Goal: Navigation & Orientation: Find specific page/section

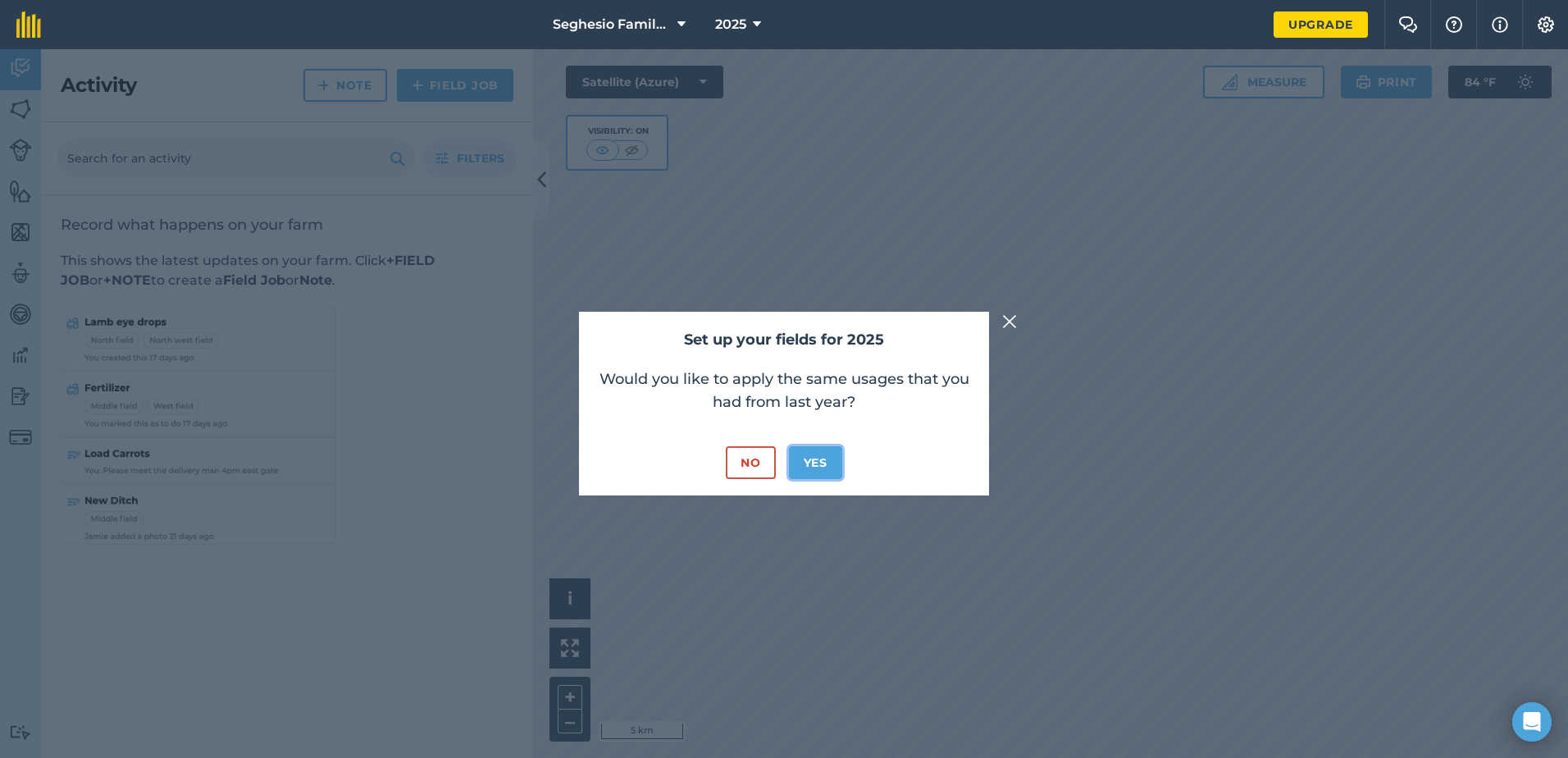
click at [831, 461] on button "Yes" at bounding box center [815, 463] width 53 height 33
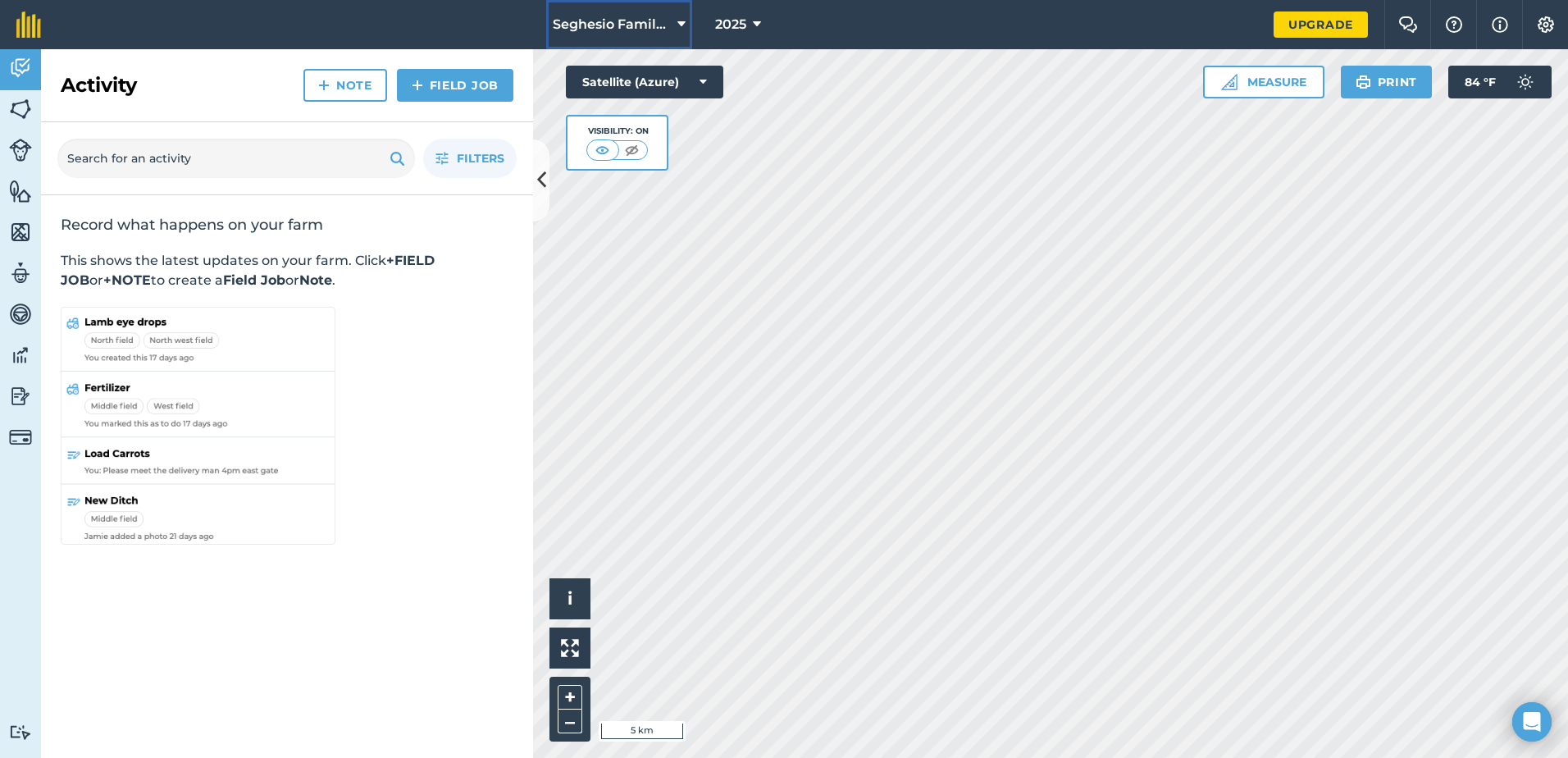
click at [682, 23] on icon at bounding box center [682, 25] width 8 height 20
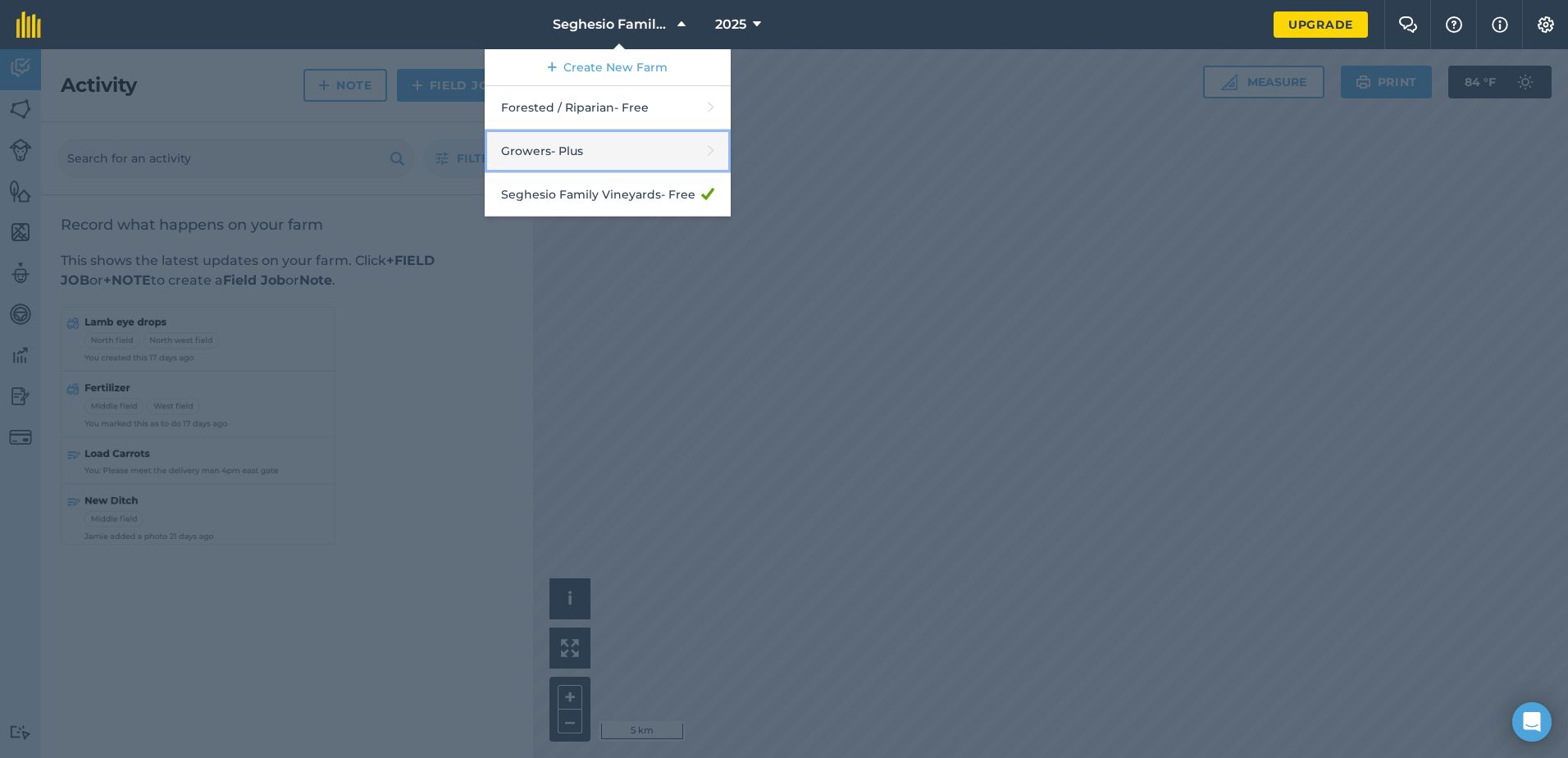
click at [523, 151] on link "Growers - Plus" at bounding box center [607, 151] width 246 height 44
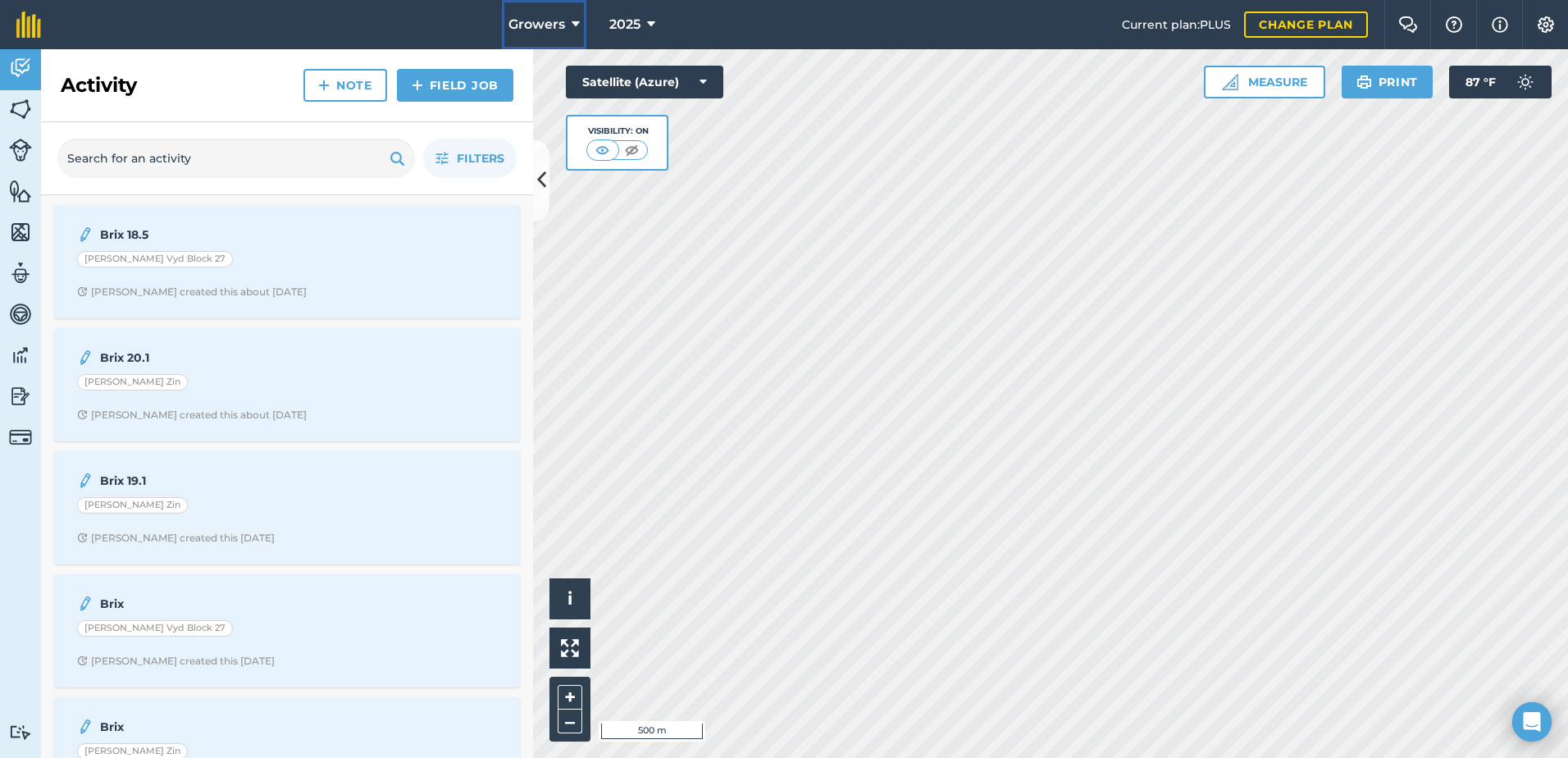
click at [534, 25] on span "Growers" at bounding box center [536, 25] width 57 height 20
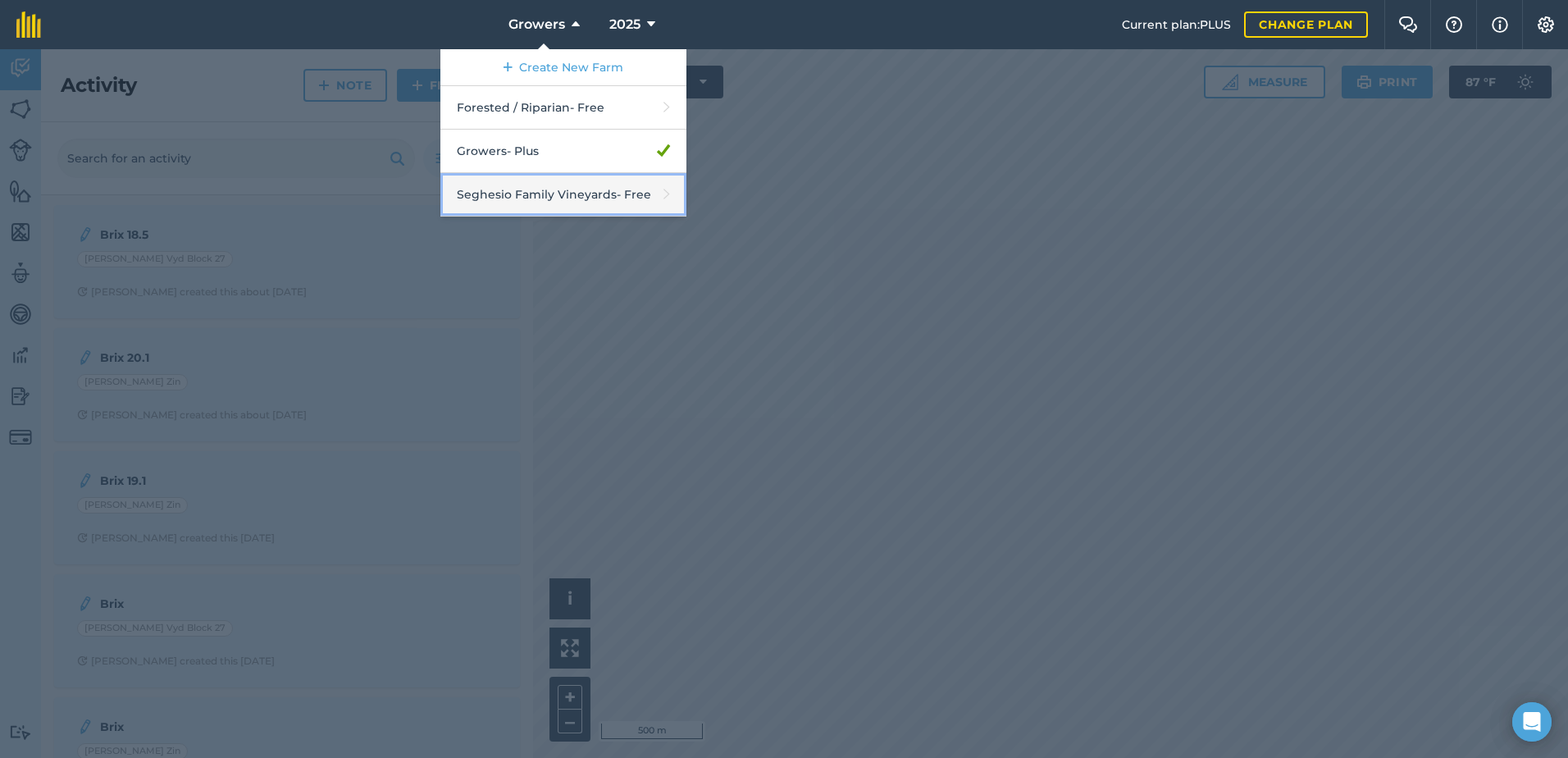
click at [529, 188] on link "Seghesio Family Vineyards - Free" at bounding box center [563, 194] width 246 height 44
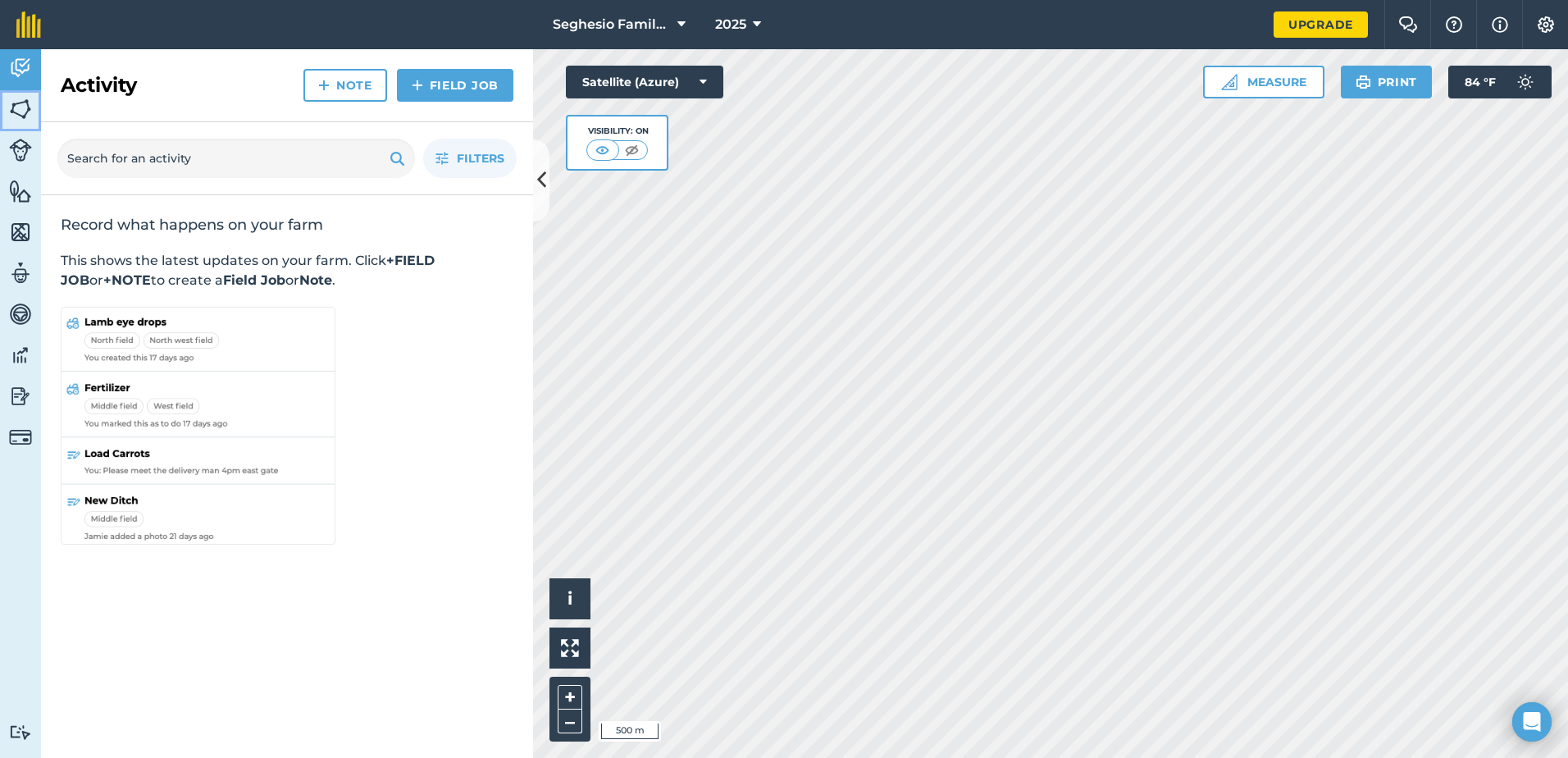
click at [26, 112] on img at bounding box center [21, 109] width 23 height 25
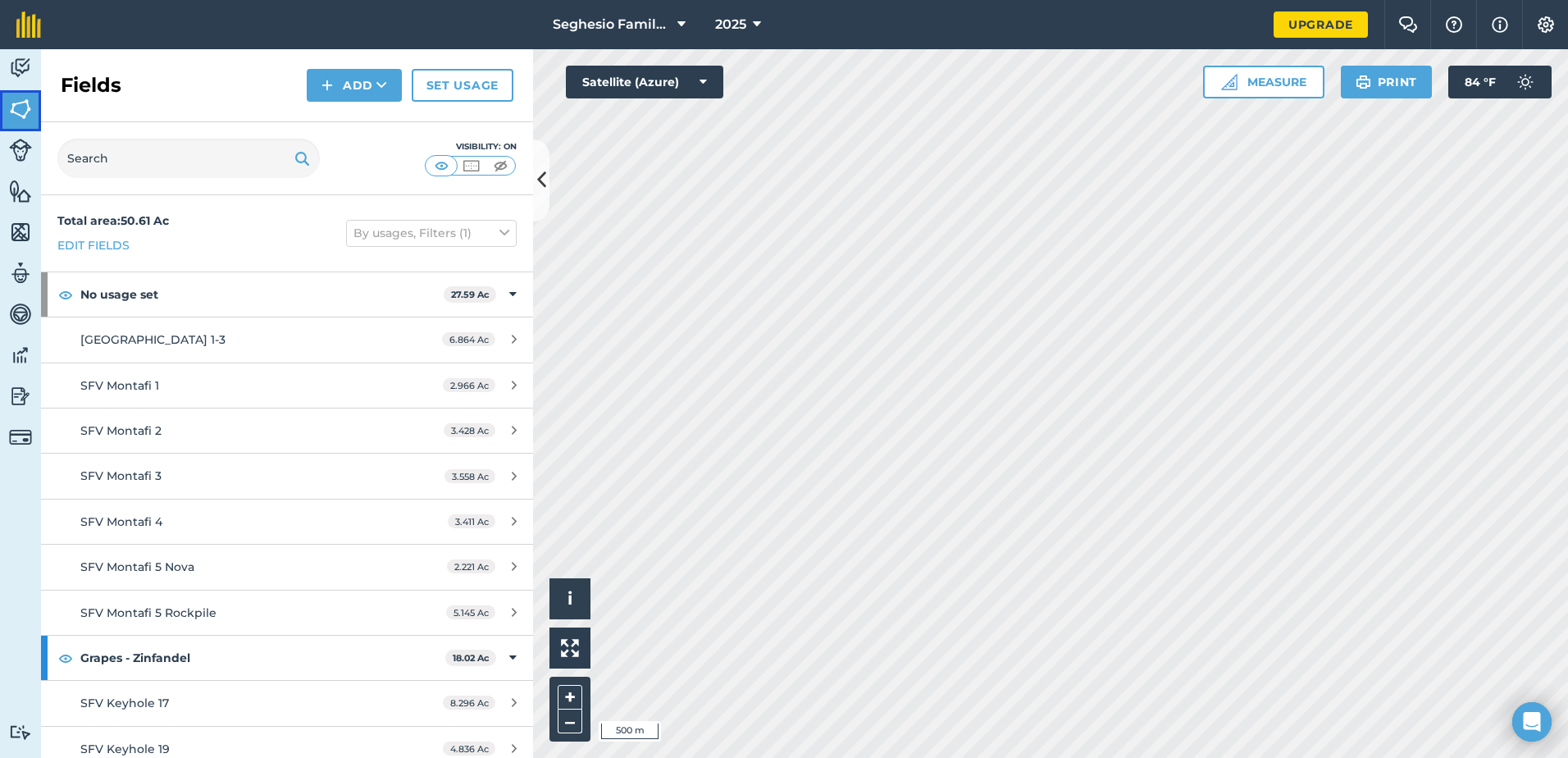
scroll to position [149, 0]
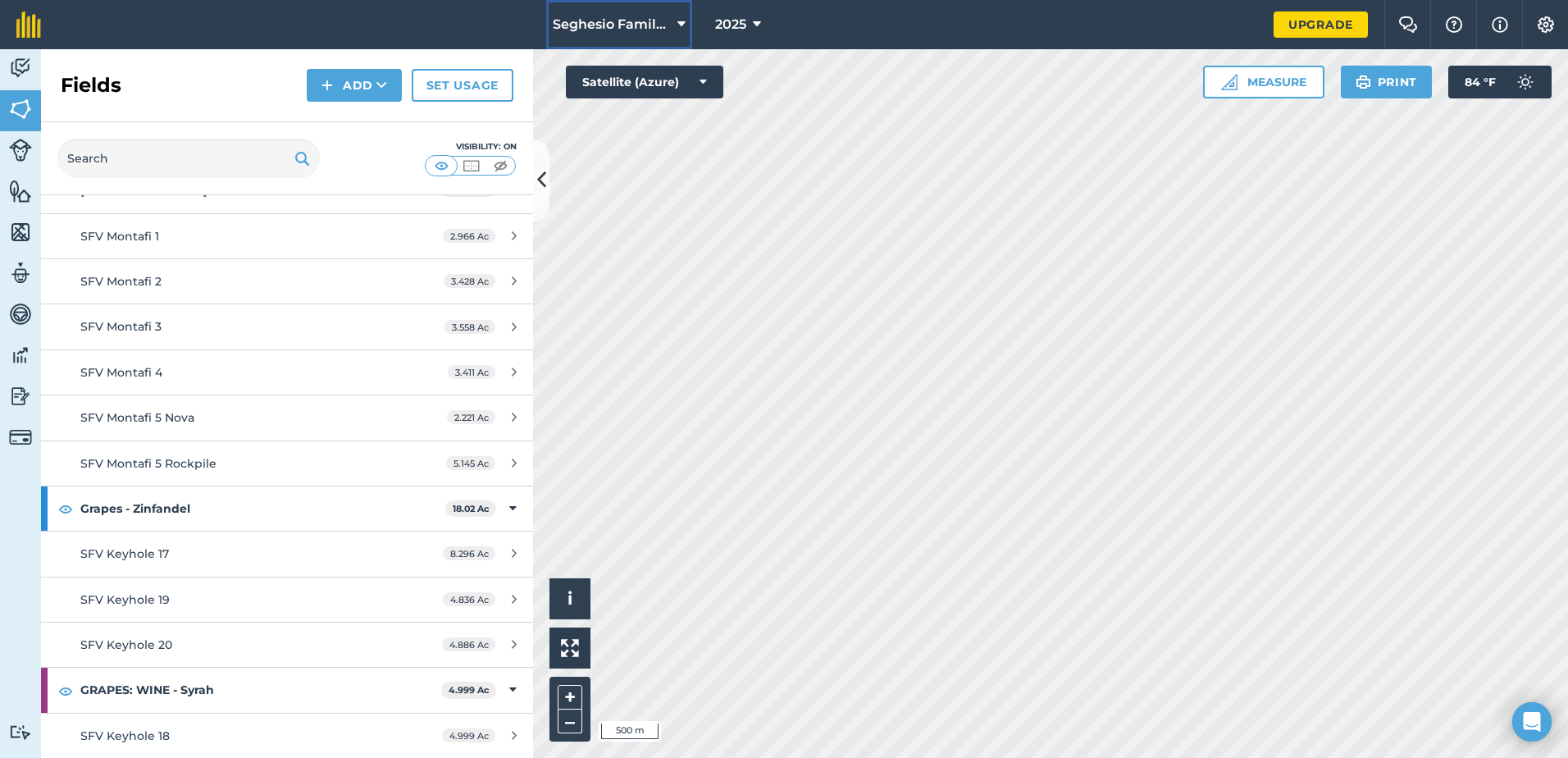
click at [635, 28] on span "Seghesio Family Vineyards" at bounding box center [612, 25] width 118 height 20
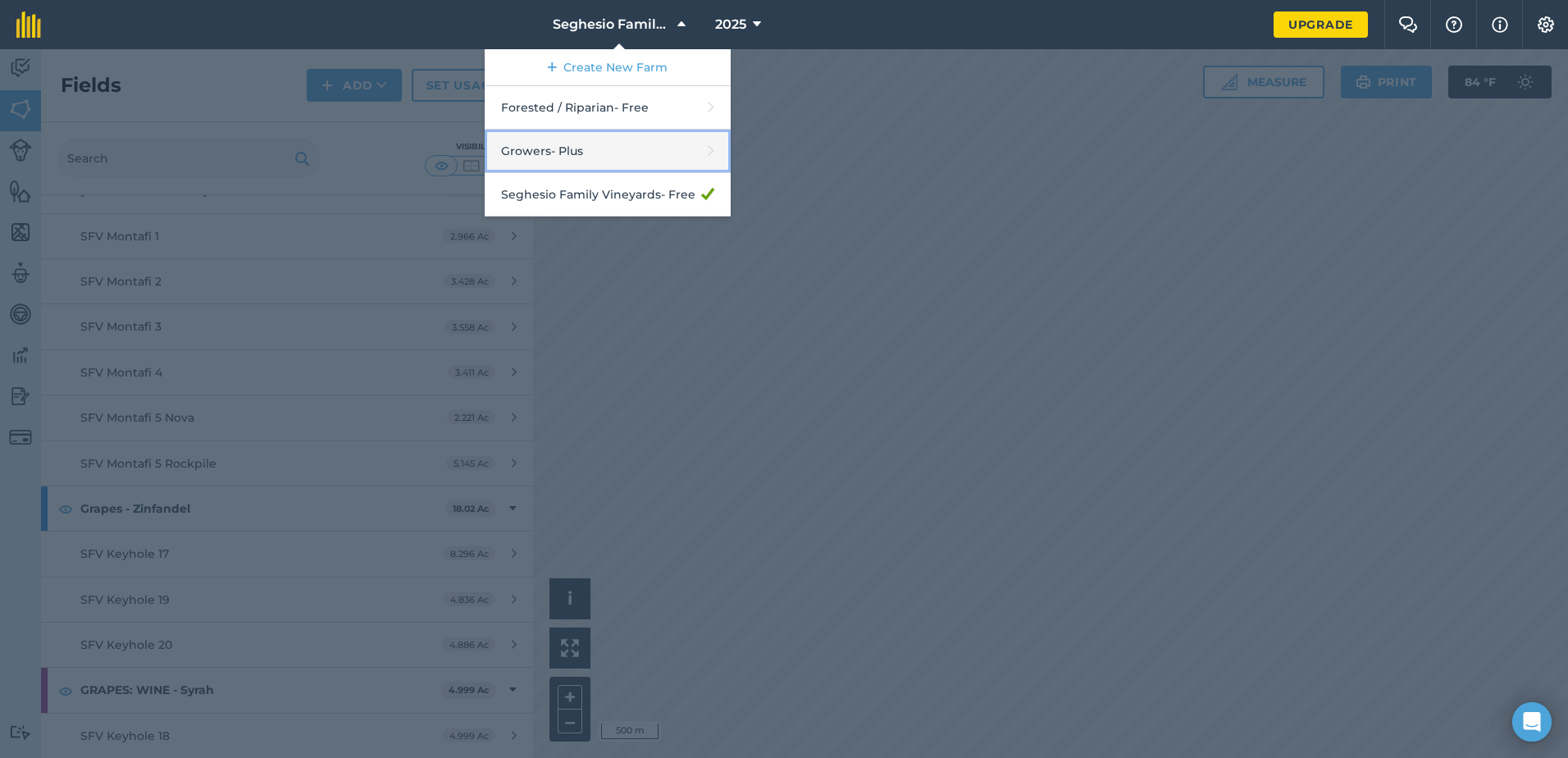
click at [573, 140] on link "Growers - Plus" at bounding box center [607, 151] width 246 height 44
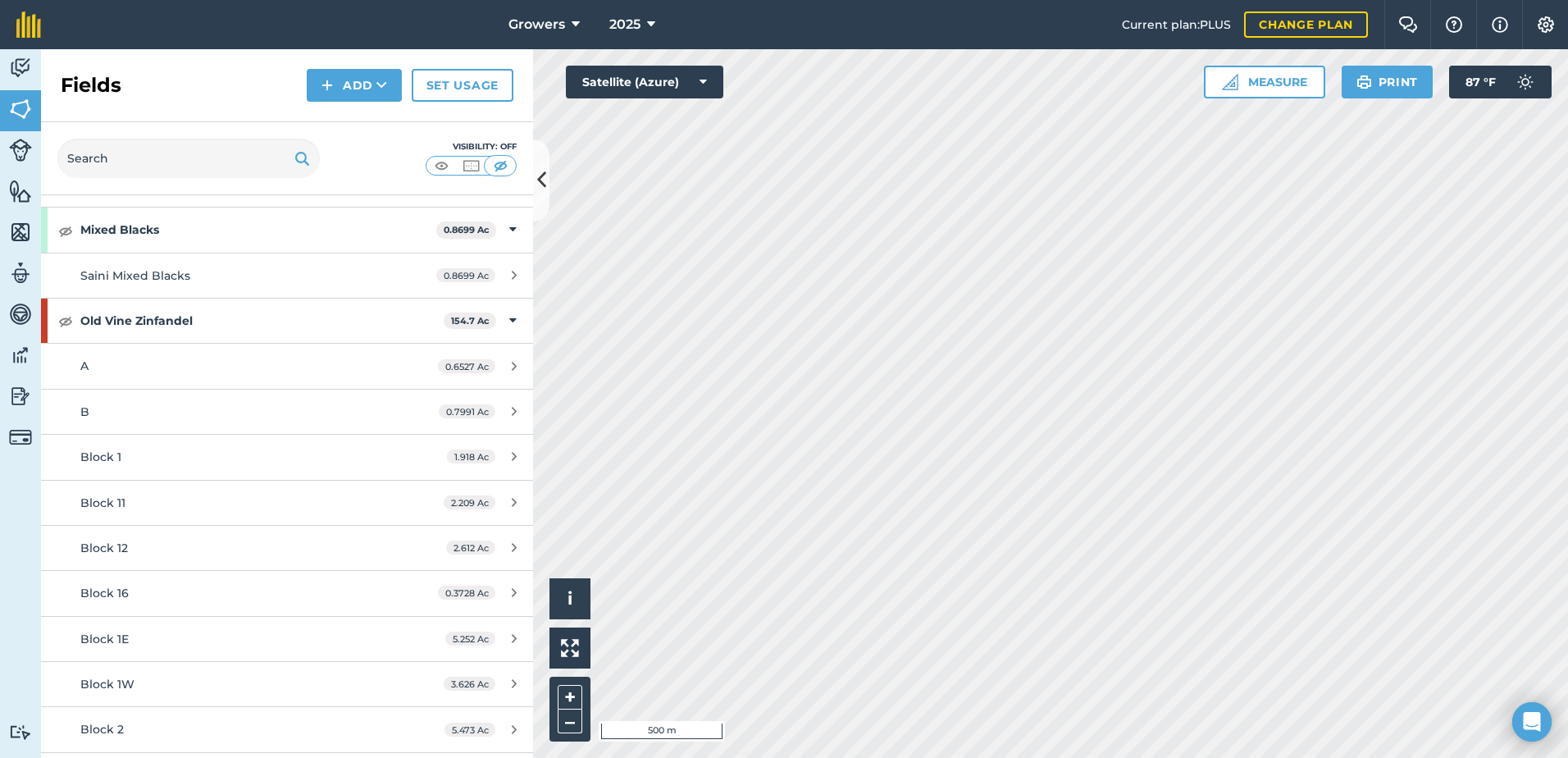
scroll to position [3857, 0]
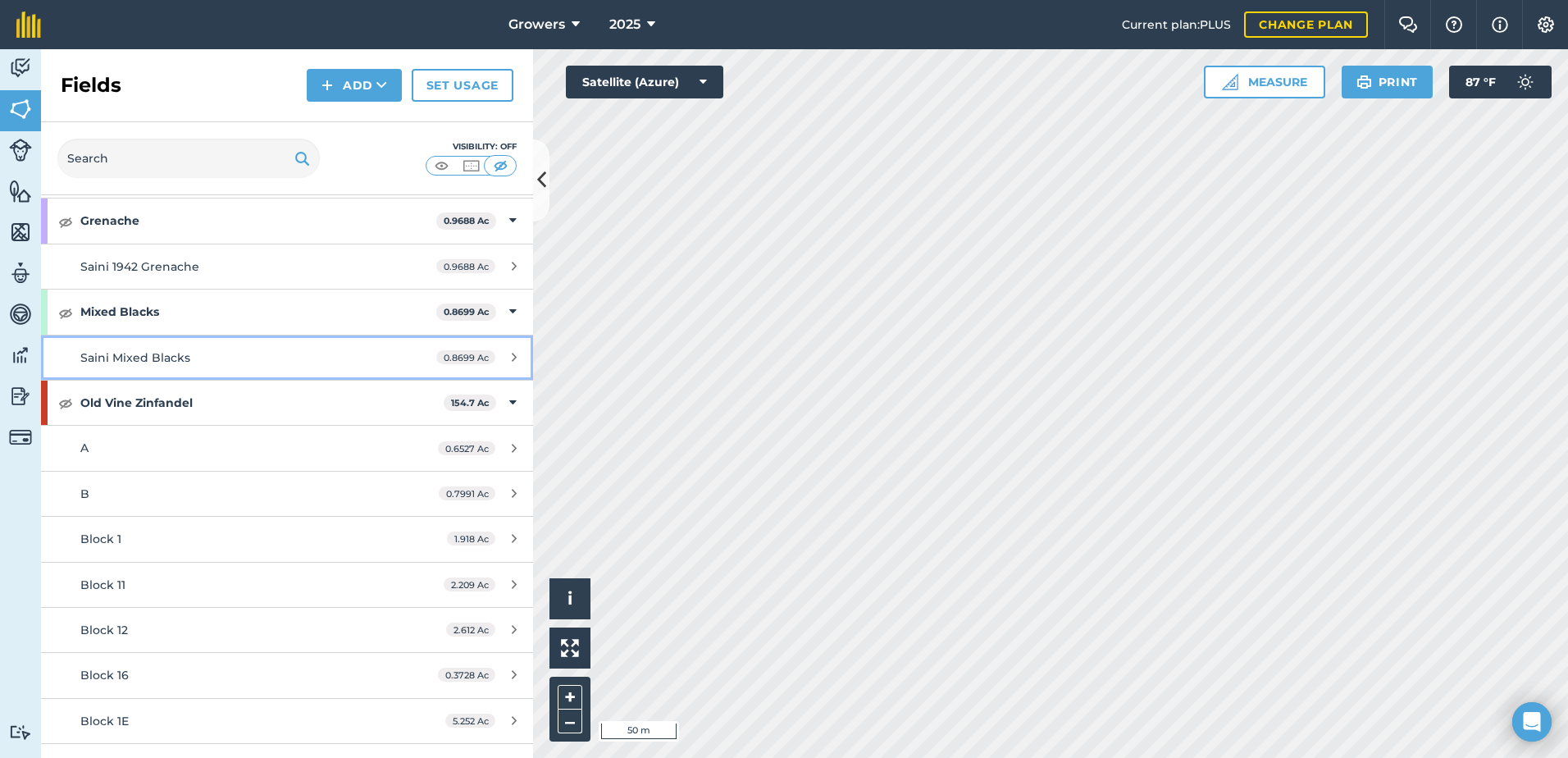
click at [175, 351] on span "Saini Mixed Blacks" at bounding box center [136, 358] width 110 height 15
